Goal: Navigation & Orientation: Find specific page/section

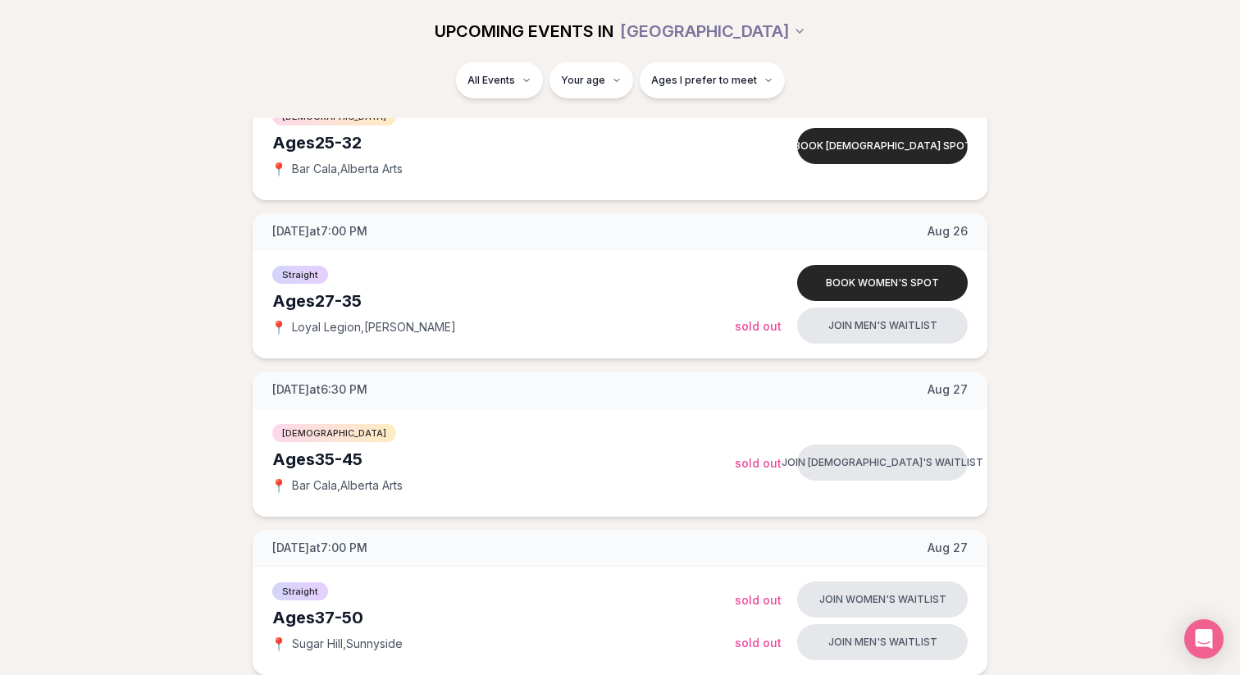
scroll to position [894, 0]
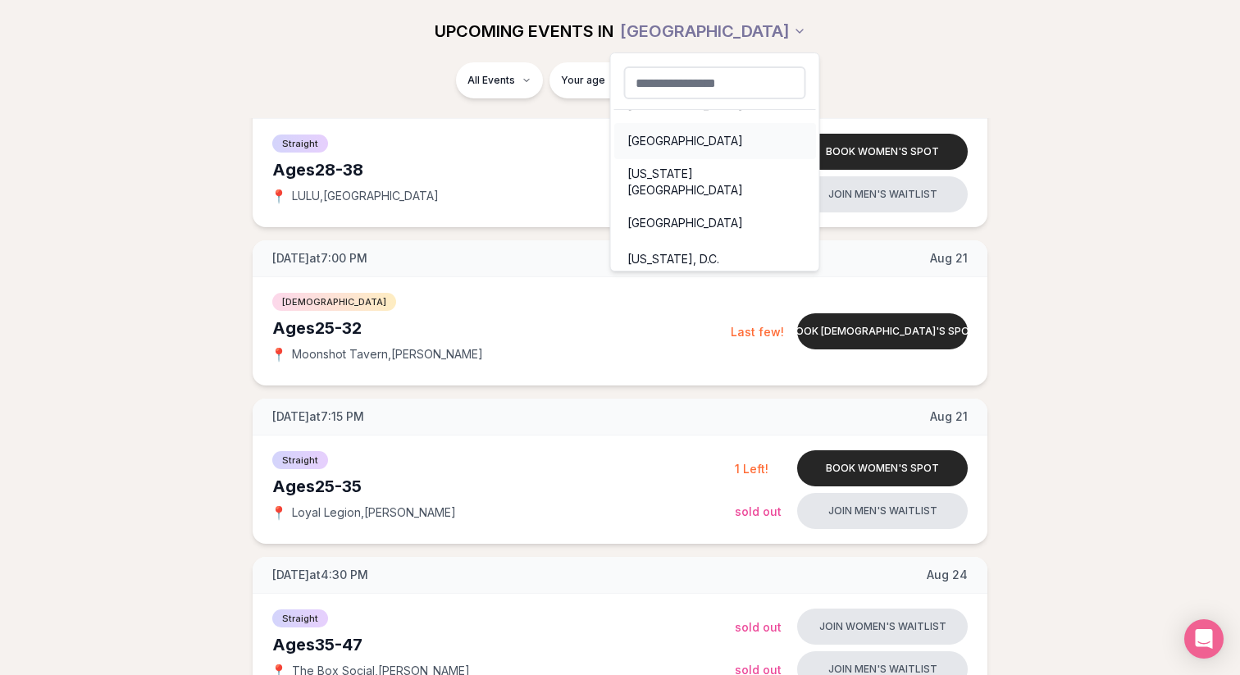
scroll to position [23, 0]
click at [662, 247] on div "[US_STATE], D.C." at bounding box center [715, 259] width 202 height 36
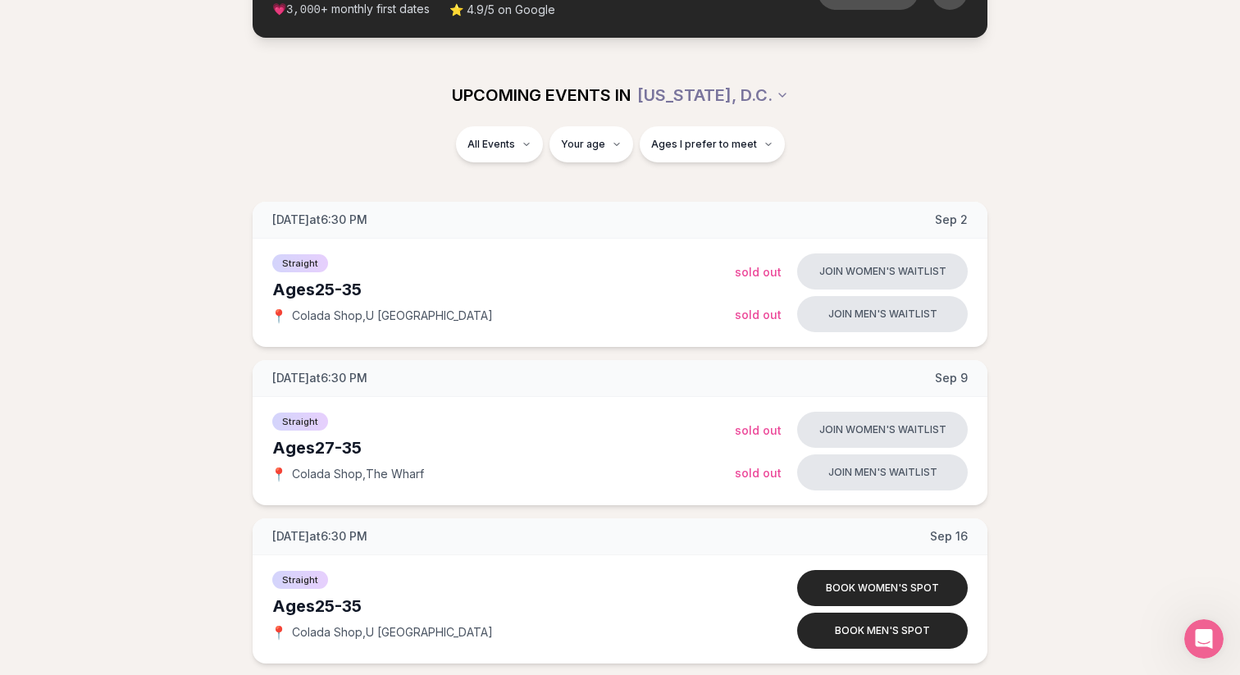
scroll to position [121, 0]
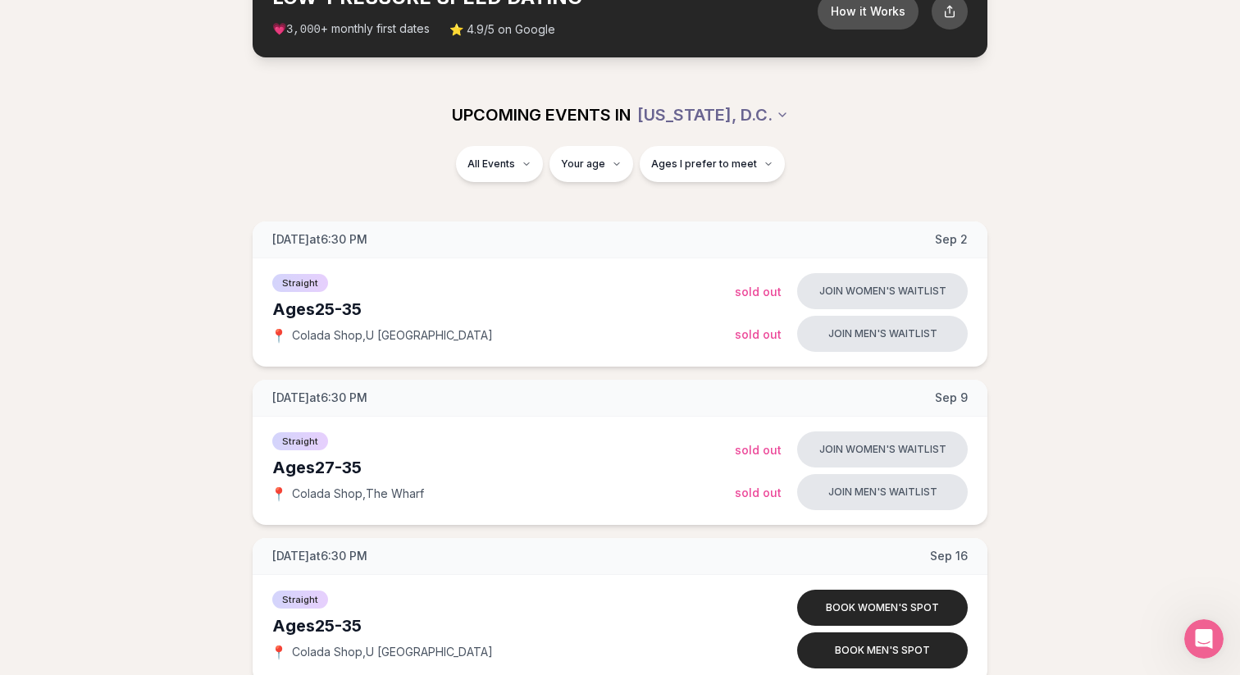
click at [745, 103] on html "Back to home luvvly LOW-PRESSURE SPEED DATING How it Works 💗 3,000 + monthly fi…" at bounding box center [620, 667] width 1240 height 1577
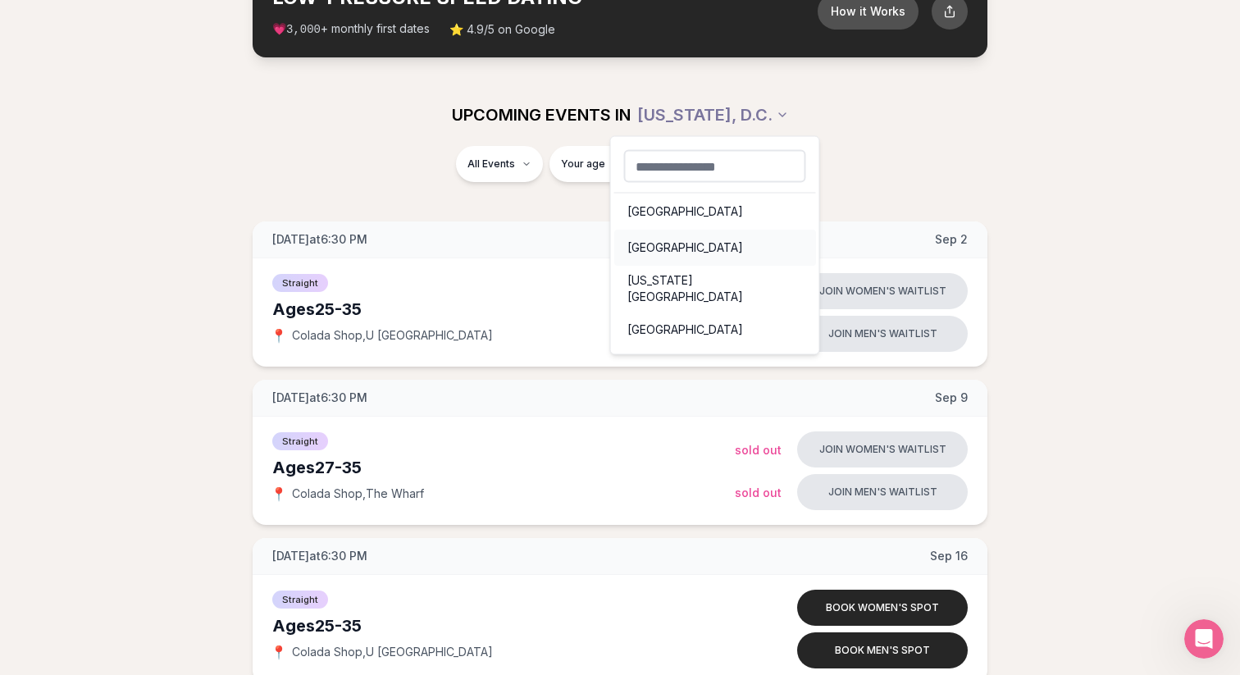
scroll to position [23, 0]
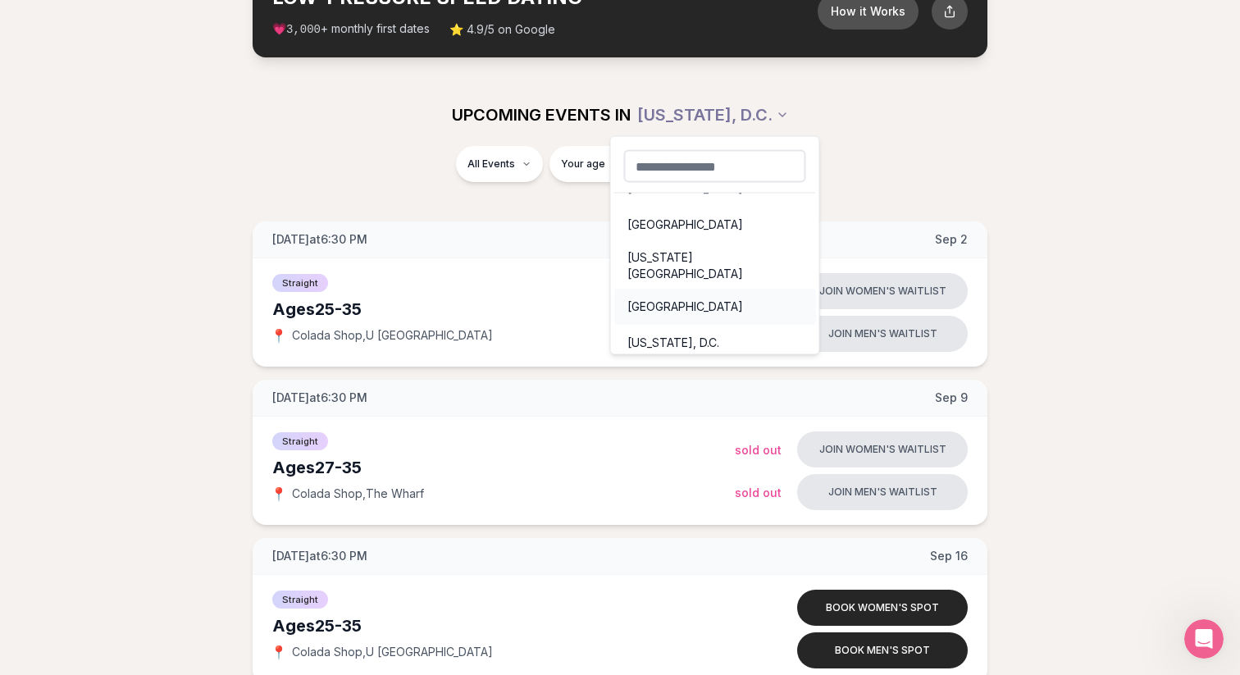
click at [661, 295] on div "[GEOGRAPHIC_DATA]" at bounding box center [715, 307] width 202 height 36
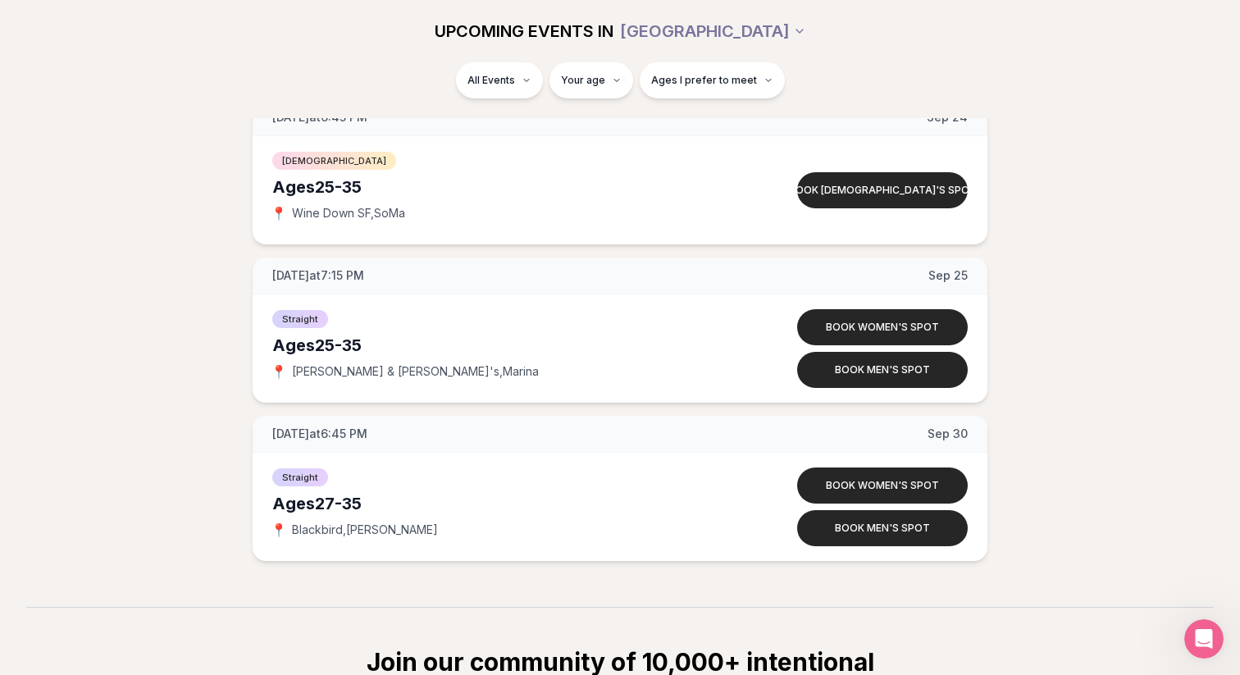
scroll to position [2527, 0]
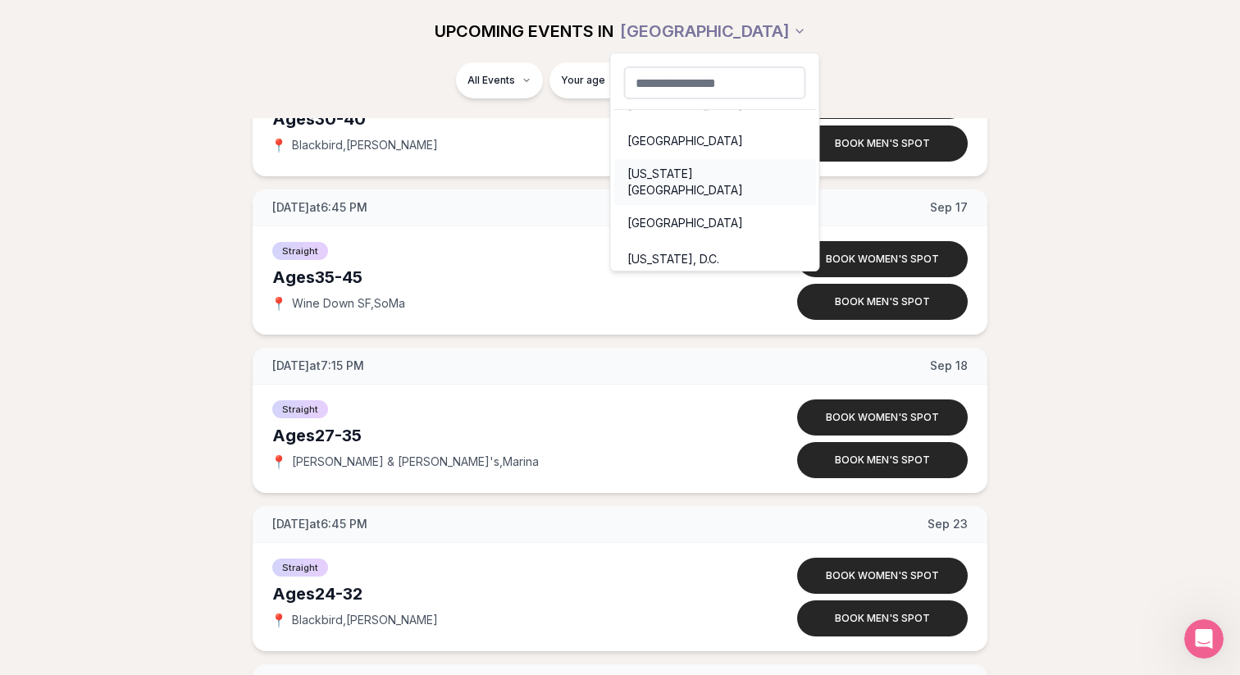
scroll to position [0, 0]
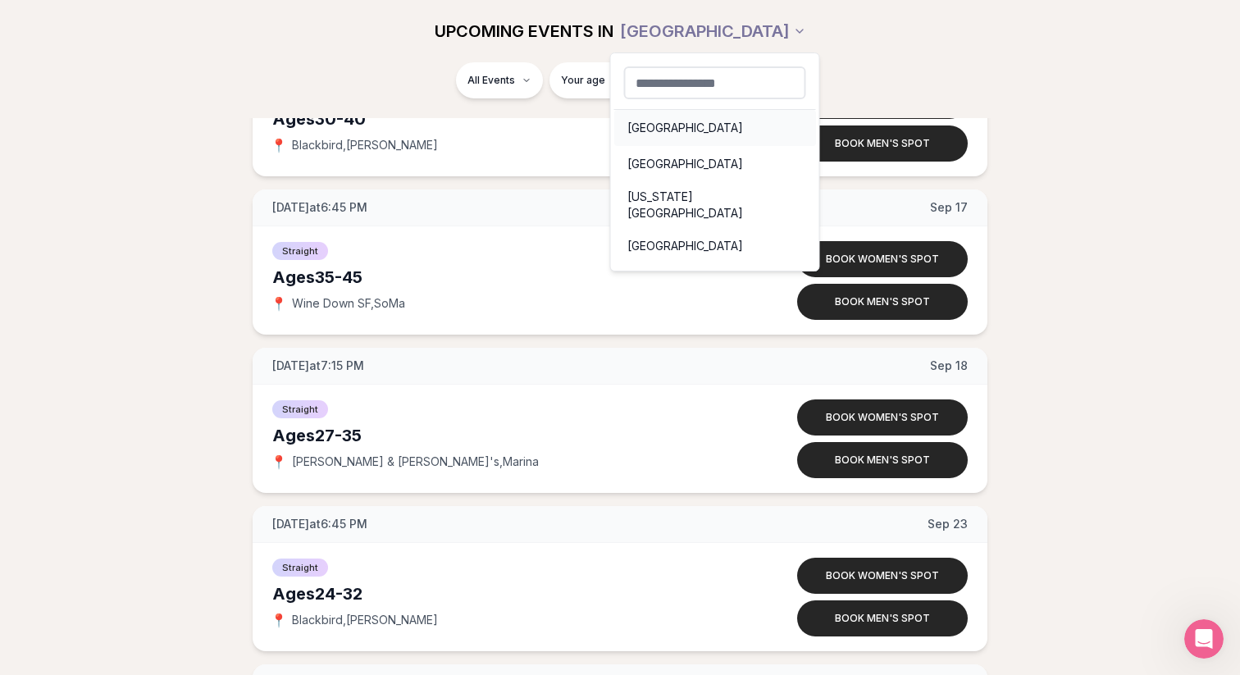
click at [665, 126] on div "[GEOGRAPHIC_DATA]" at bounding box center [715, 128] width 202 height 36
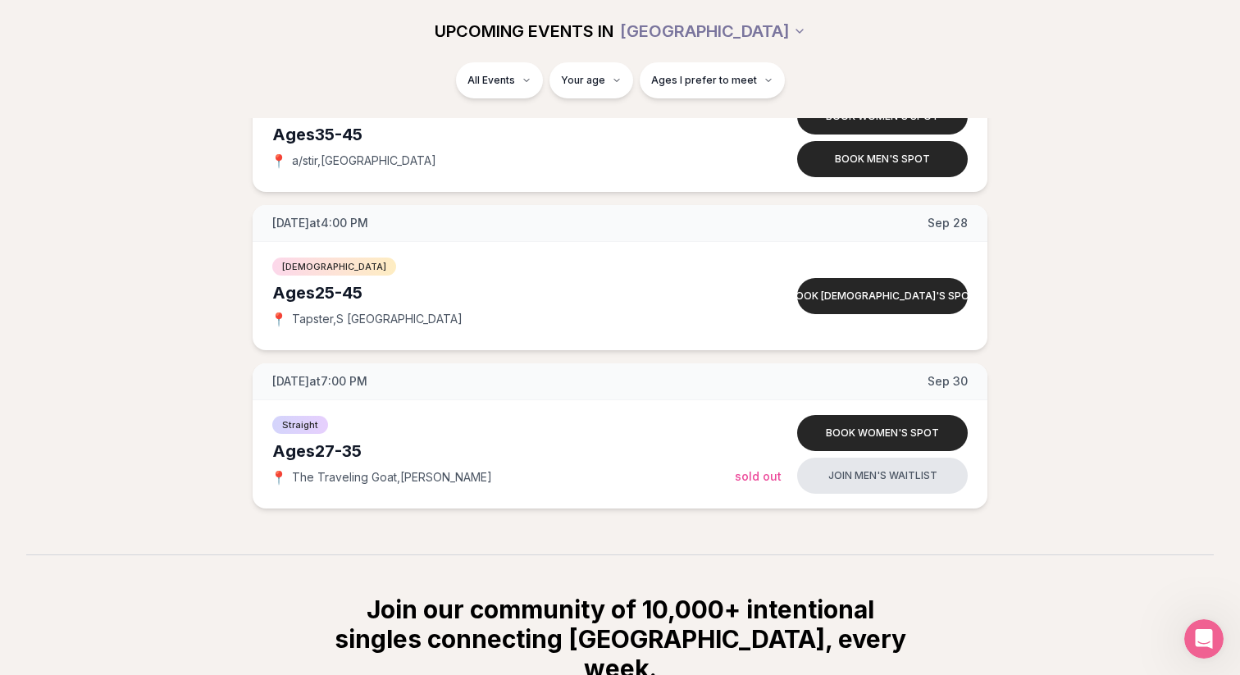
scroll to position [2826, 0]
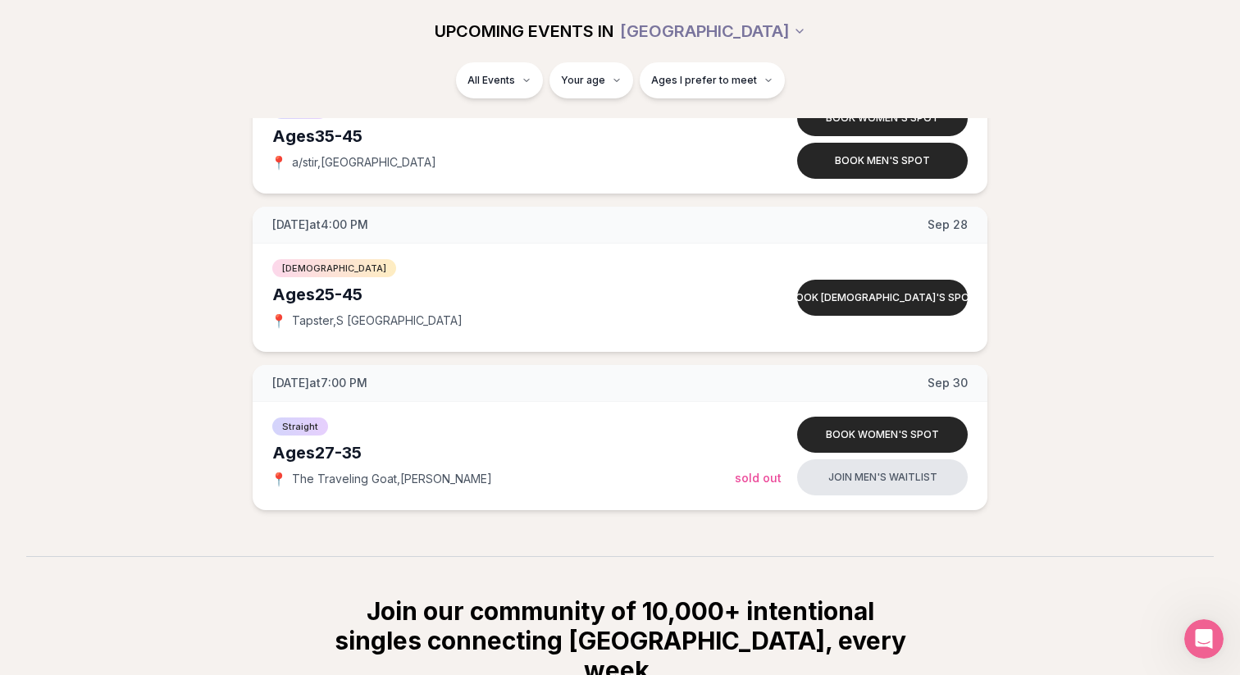
click at [613, 38] on span "UPCOMING EVENTS IN" at bounding box center [524, 31] width 179 height 23
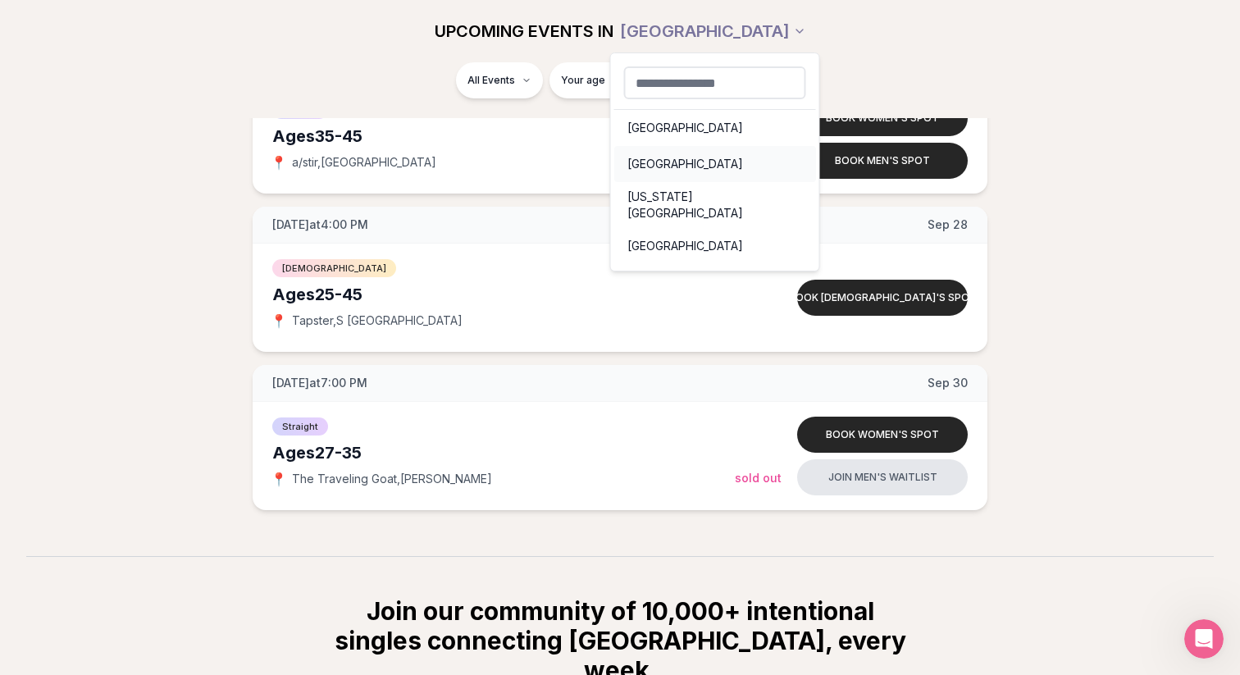
scroll to position [23, 0]
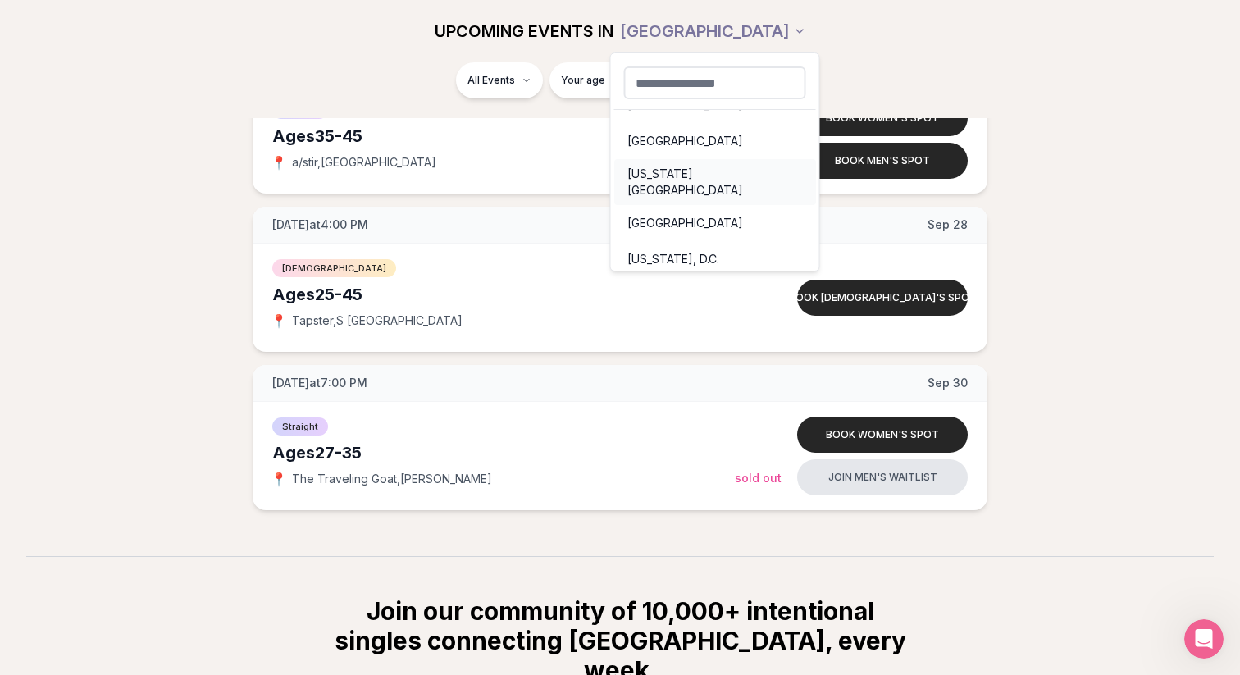
click at [667, 178] on div "[US_STATE][GEOGRAPHIC_DATA]" at bounding box center [715, 182] width 202 height 46
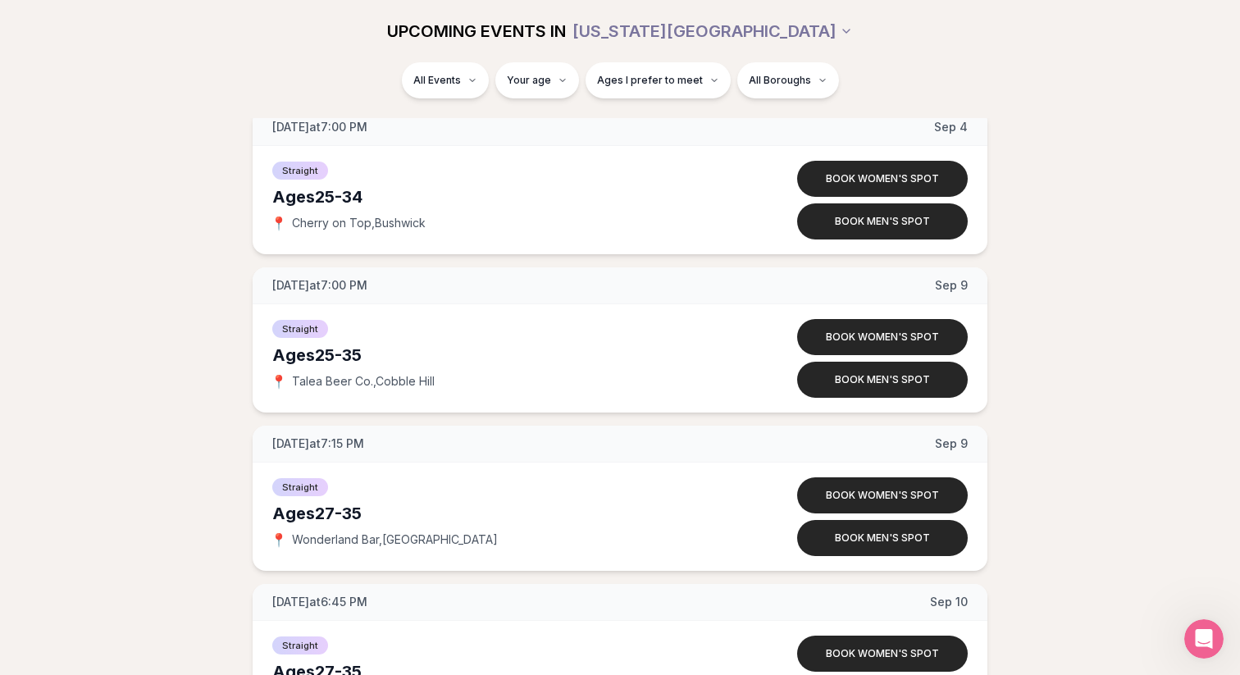
scroll to position [3736, 0]
